Goal: Browse casually

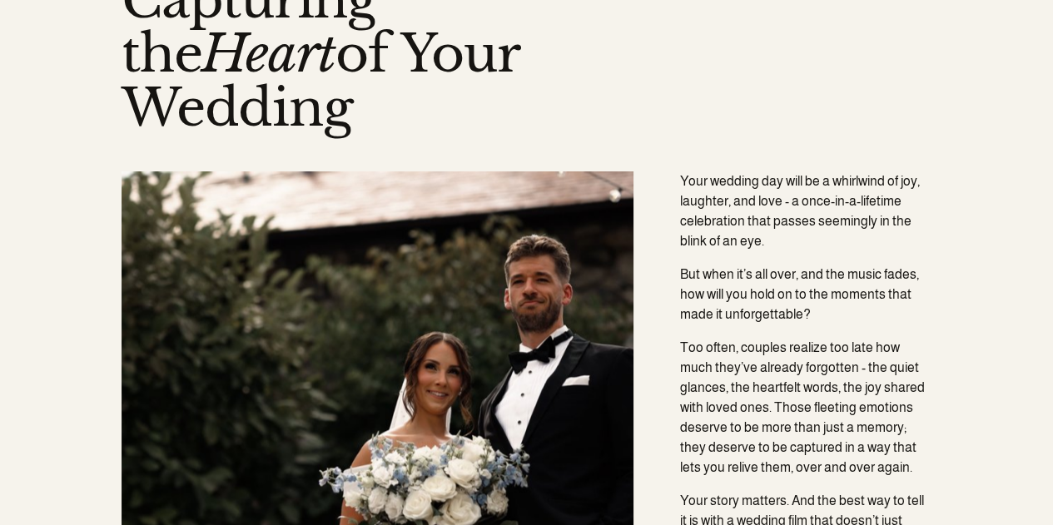
scroll to position [872, 0]
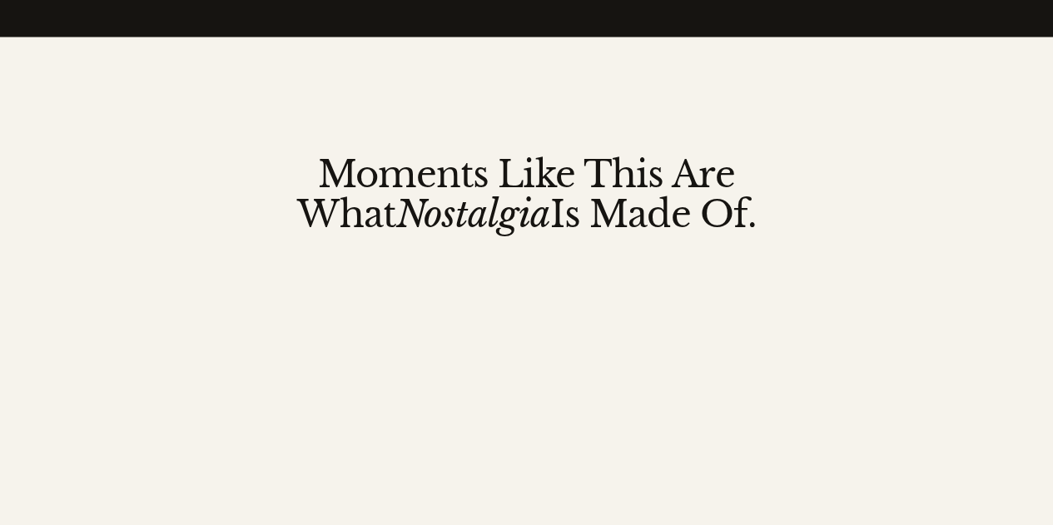
scroll to position [2330, 0]
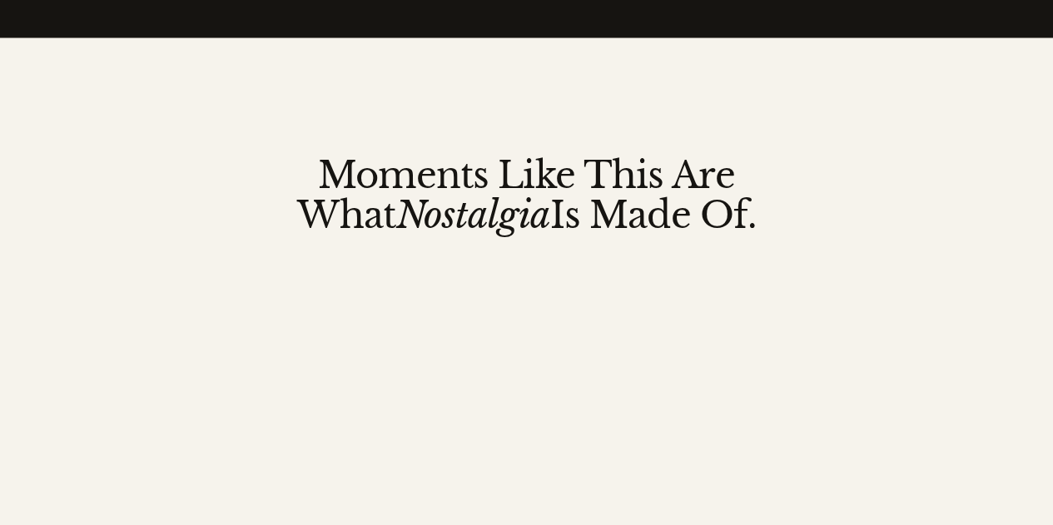
click at [985, 287] on div "Moments Like This Are What Nostalgia Is Made Of. Films that make you feel somet…" at bounding box center [526, 422] width 1053 height 556
click at [102, 311] on div "Moments Like This Are What Nostalgia Is Made Of. Films that make you feel somet…" at bounding box center [526, 422] width 1053 height 556
click at [513, 479] on div at bounding box center [526, 449] width 661 height 329
click at [930, 269] on div "Moments Like This Are What Nostalgia Is Made Of. Films that make you feel somet…" at bounding box center [526, 422] width 1053 height 556
click at [995, 255] on div "Moments Like This Are What Nostalgia Is Made Of. Films that make you feel somet…" at bounding box center [526, 422] width 1053 height 556
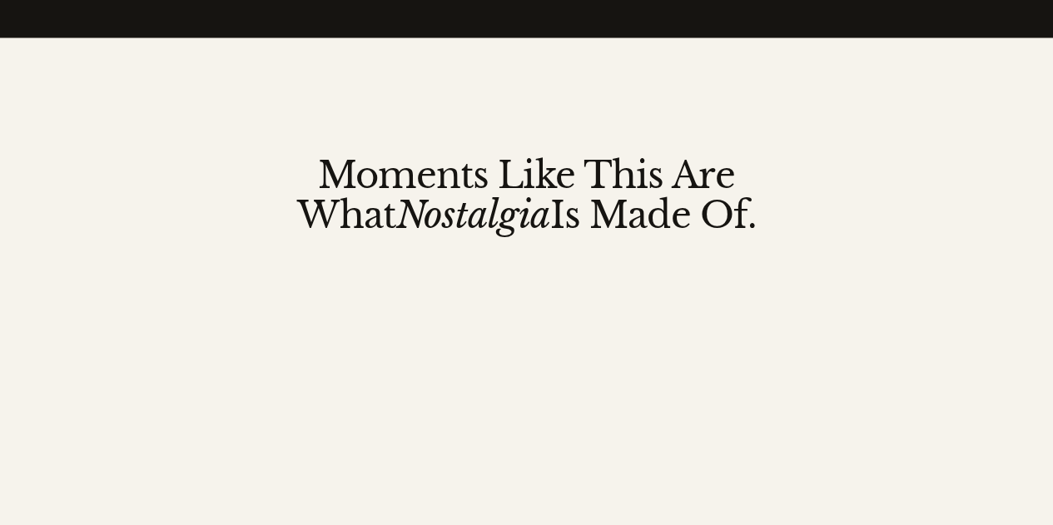
click at [895, 337] on div "Moments Like This Are What Nostalgia Is Made Of. Films that make you feel somet…" at bounding box center [526, 422] width 1053 height 556
